Goal: Task Accomplishment & Management: Manage account settings

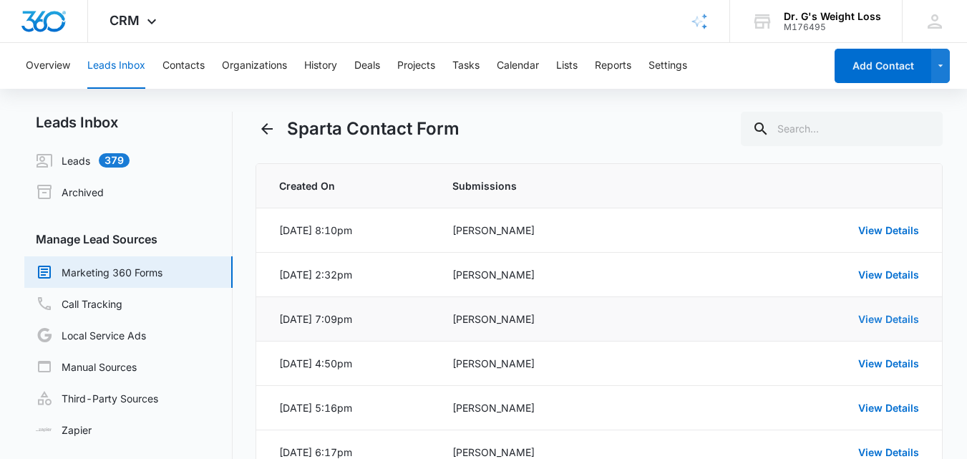
click at [890, 320] on link "View Details" at bounding box center [888, 319] width 61 height 12
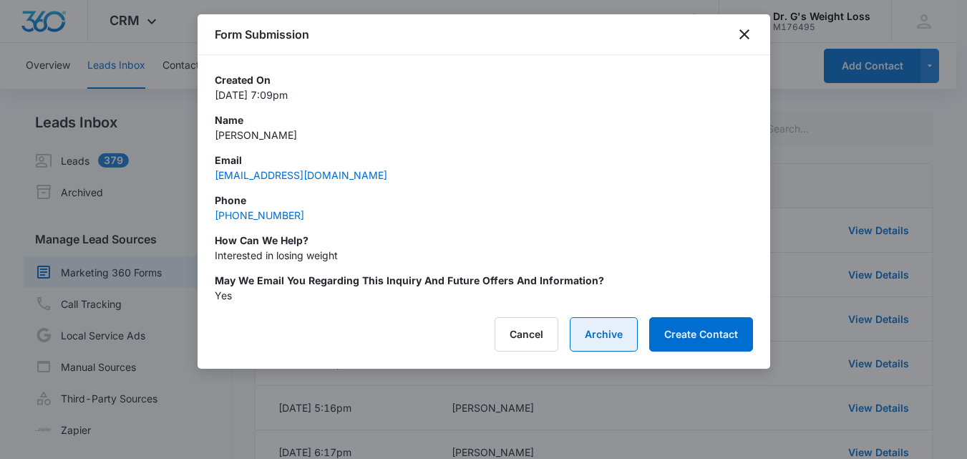
click at [604, 336] on button "Archive" at bounding box center [604, 334] width 68 height 34
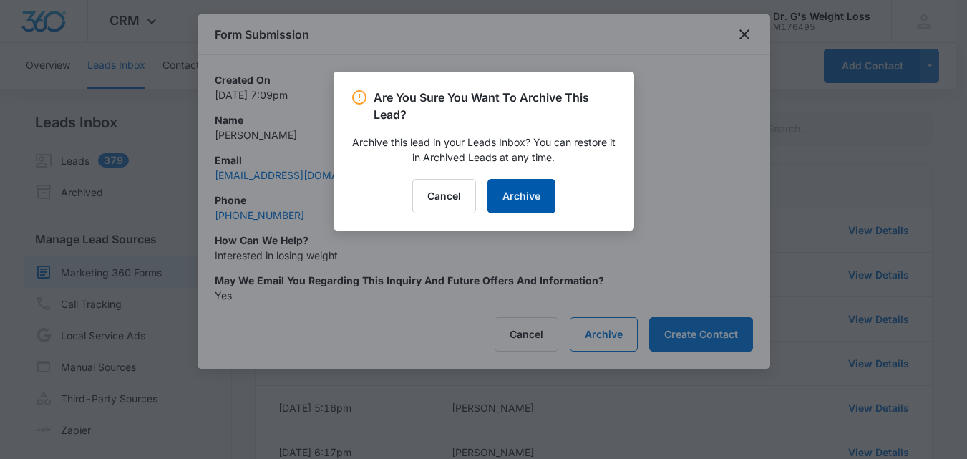
click at [527, 193] on button "Archive" at bounding box center [521, 196] width 68 height 34
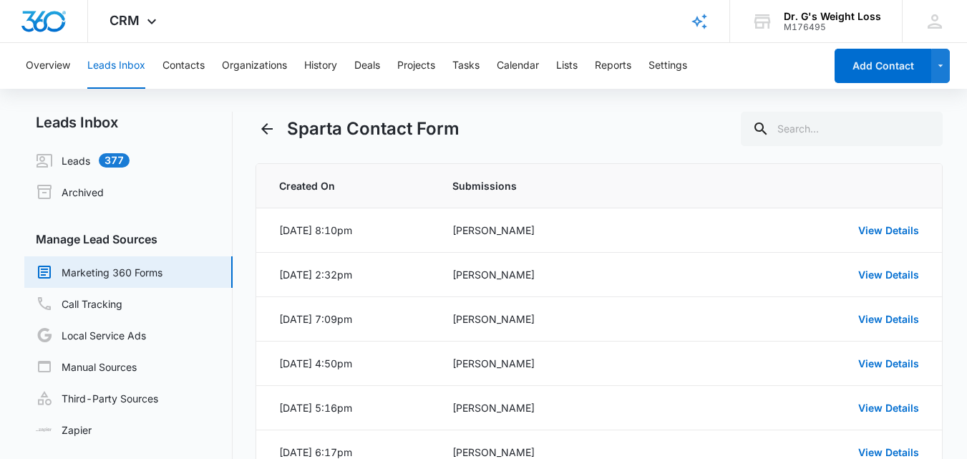
click at [126, 59] on button "Leads Inbox" at bounding box center [116, 66] width 58 height 46
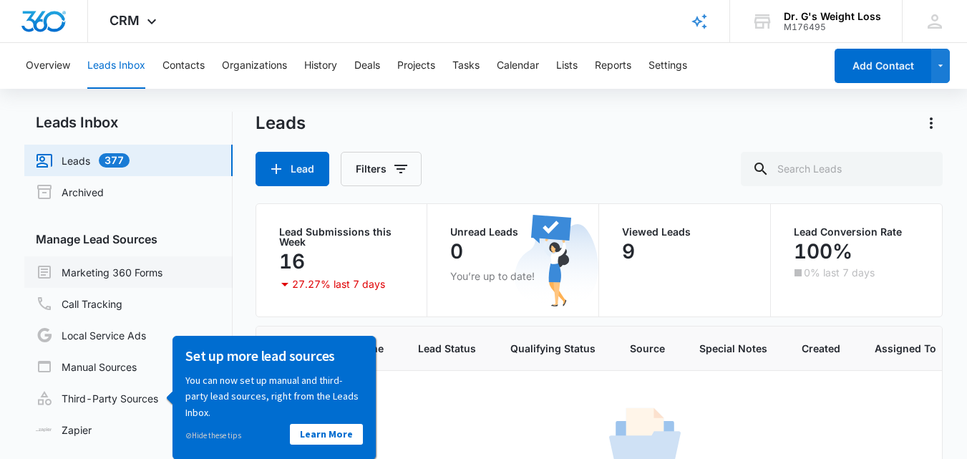
click at [117, 266] on link "Marketing 360 Forms" at bounding box center [99, 271] width 127 height 17
